Goal: Information Seeking & Learning: Compare options

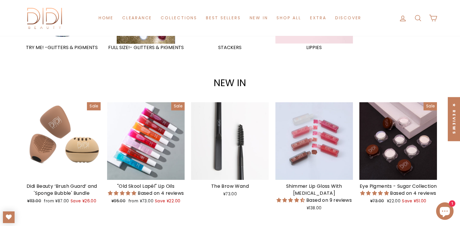
scroll to position [642, 0]
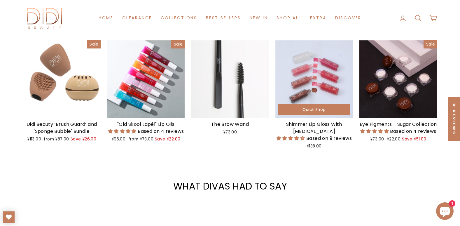
click at [309, 81] on div at bounding box center [314, 79] width 78 height 78
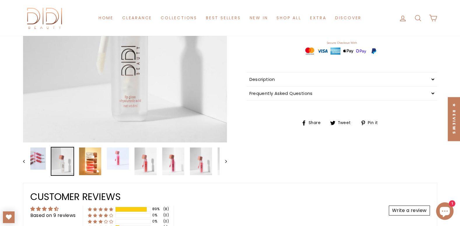
scroll to position [263, 0]
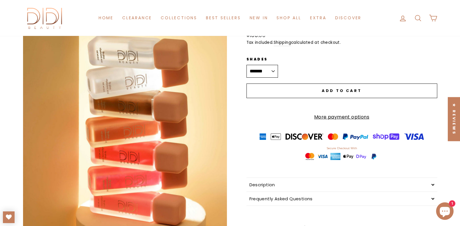
scroll to position [146, 0]
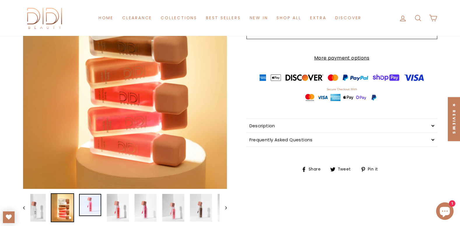
click at [91, 204] on img at bounding box center [90, 205] width 22 height 22
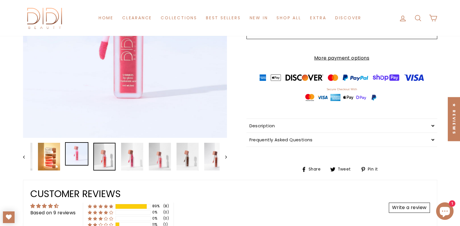
click at [106, 153] on img at bounding box center [104, 157] width 22 height 28
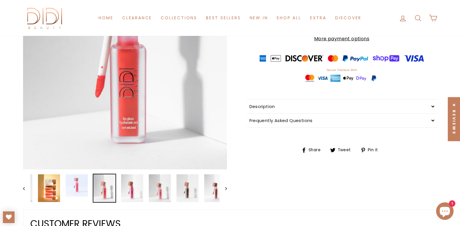
scroll to position [175, 0]
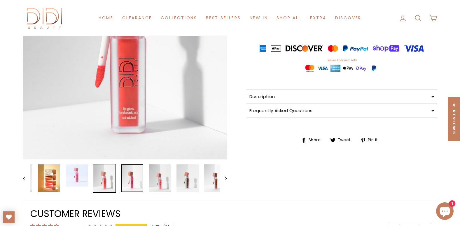
click at [128, 179] on img at bounding box center [132, 178] width 22 height 28
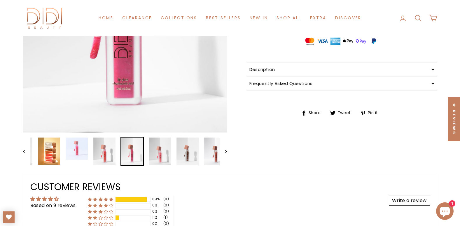
scroll to position [204, 0]
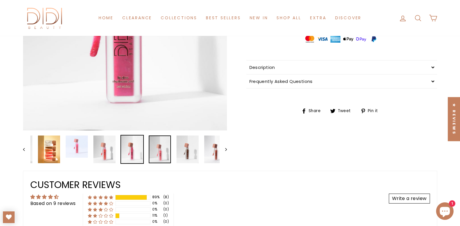
click at [165, 148] on img at bounding box center [160, 149] width 22 height 28
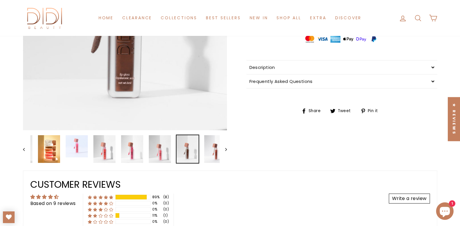
click at [192, 155] on img at bounding box center [188, 149] width 22 height 28
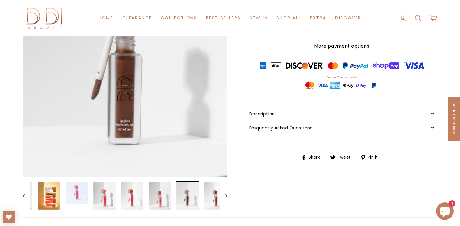
scroll to position [88, 0]
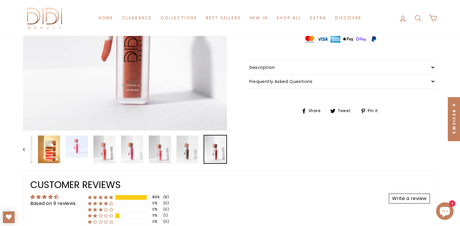
click at [210, 154] on img at bounding box center [215, 149] width 22 height 28
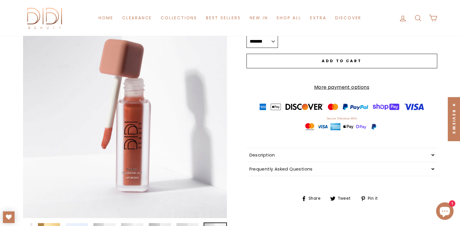
scroll to position [29, 0]
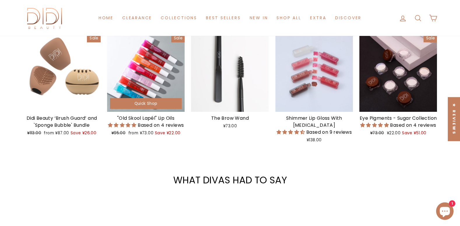
scroll to position [642, 0]
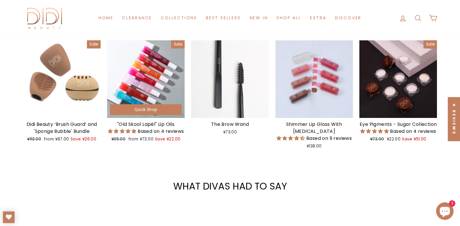
click at [154, 85] on div at bounding box center [146, 79] width 78 height 78
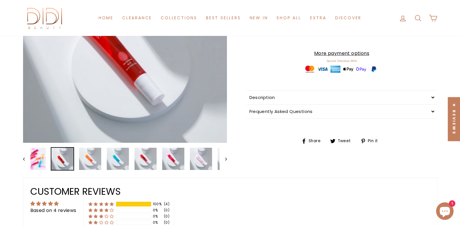
scroll to position [146, 0]
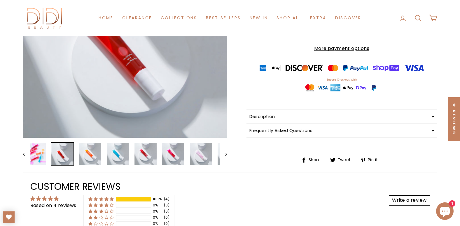
click at [62, 156] on img at bounding box center [62, 154] width 22 height 22
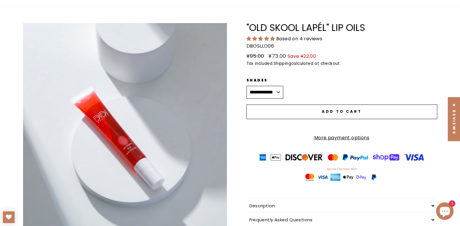
scroll to position [0, 0]
